Goal: Find specific page/section: Find specific page/section

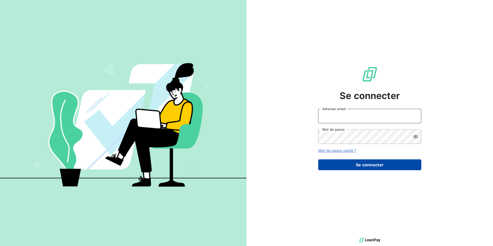
type input "a.deschamps@geoxium.fr"
click at [353, 169] on button "Se connecter" at bounding box center [369, 164] width 103 height 11
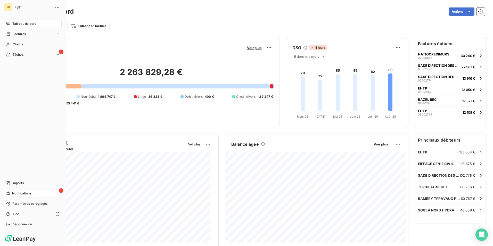
click at [19, 194] on span "Notifications" at bounding box center [21, 193] width 19 height 5
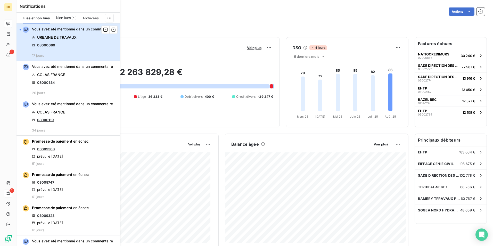
click at [83, 52] on div "Vous avez été mentionné dans un commentaire URBAINE DE TRAVAUX 08000060 17 jours" at bounding box center [72, 42] width 81 height 31
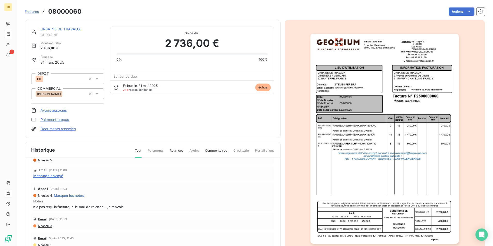
scroll to position [102, 0]
